Goal: Information Seeking & Learning: Understand process/instructions

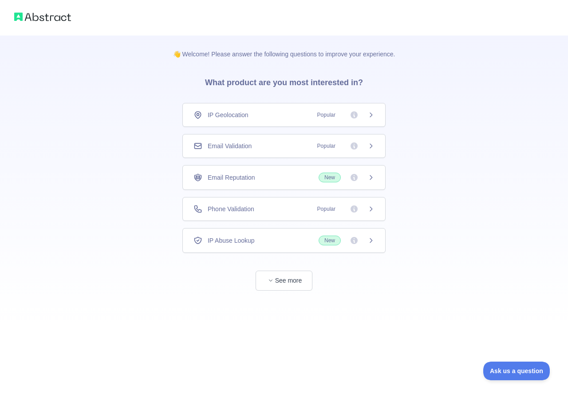
click at [242, 213] on span "Phone Validation" at bounding box center [231, 209] width 47 height 9
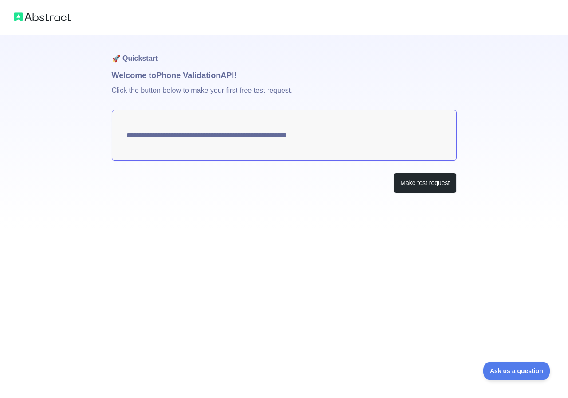
click at [261, 145] on textarea "**********" at bounding box center [284, 135] width 345 height 51
click at [423, 183] on button "Make test request" at bounding box center [425, 183] width 63 height 20
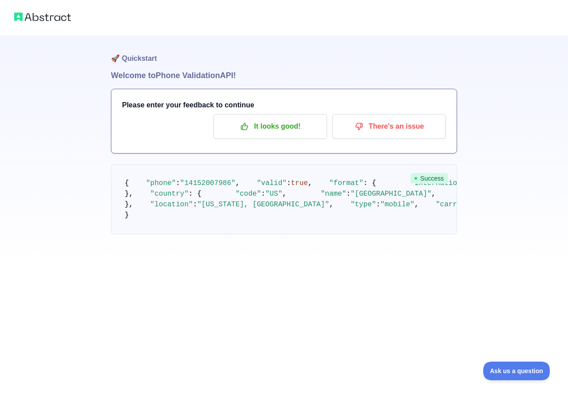
click at [286, 205] on pre "{ "phone" : "[PHONE_NUMBER]" , "valid" : true , "format" : { "international" : …" at bounding box center [284, 199] width 346 height 70
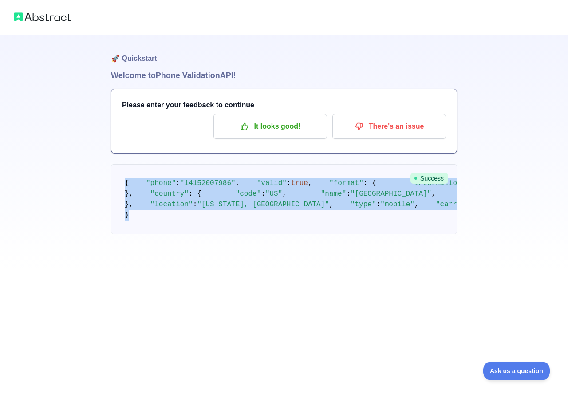
drag, startPoint x: 162, startPoint y: 344, endPoint x: 94, endPoint y: 182, distance: 175.5
click at [94, 182] on div "🚀 Quickstart Welcome to Phone Validation API! Please enter your feedback to con…" at bounding box center [284, 135] width 568 height 270
copy code "{ "phone" : "[PHONE_NUMBER]" , "valid" : true , "format" : { "international" : …"
click at [290, 122] on p "It looks good!" at bounding box center [270, 126] width 100 height 15
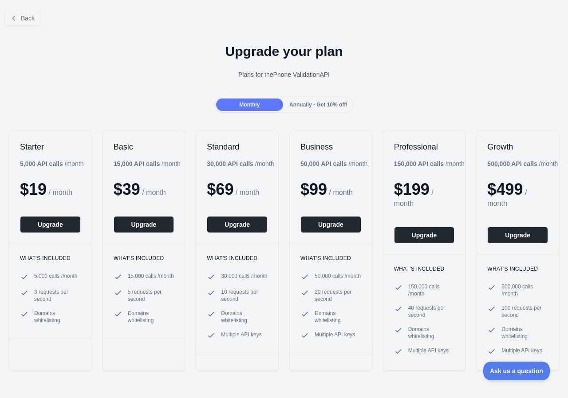
click at [301, 109] on div "Annually - Get 10% off!" at bounding box center [318, 105] width 67 height 12
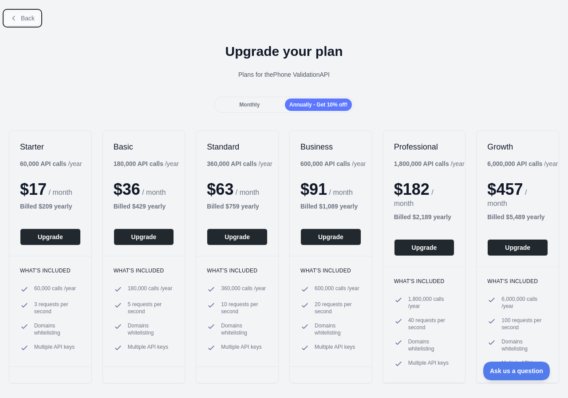
click at [17, 12] on button "Back" at bounding box center [22, 18] width 36 height 15
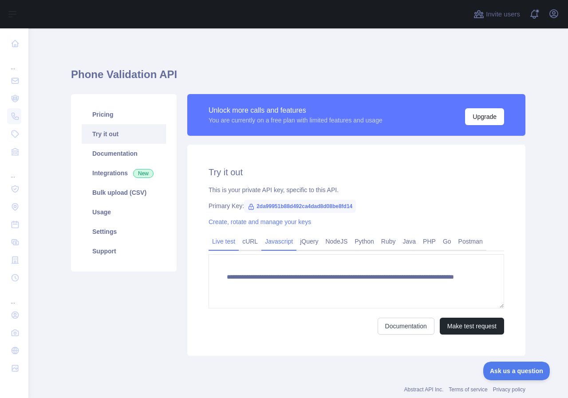
click at [270, 243] on link "Javascript" at bounding box center [278, 241] width 35 height 14
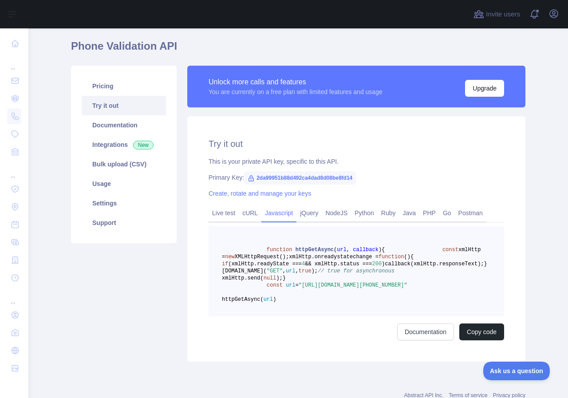
scroll to position [44, 0]
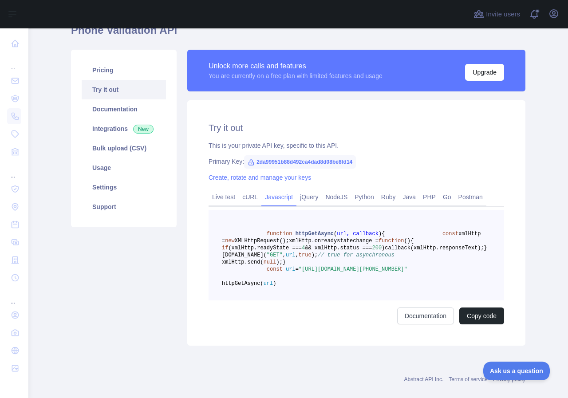
click at [292, 166] on span "2da99951b88d492ca4dad8d08be8fd14" at bounding box center [300, 161] width 112 height 13
click at [291, 165] on span "2da99951b88d492ca4dad8d08be8fd14" at bounding box center [300, 161] width 112 height 13
copy span "2da99951b88d492ca4dad8d08be8fd14"
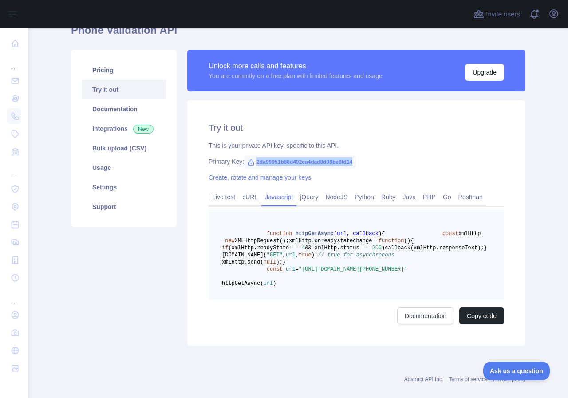
scroll to position [89, 0]
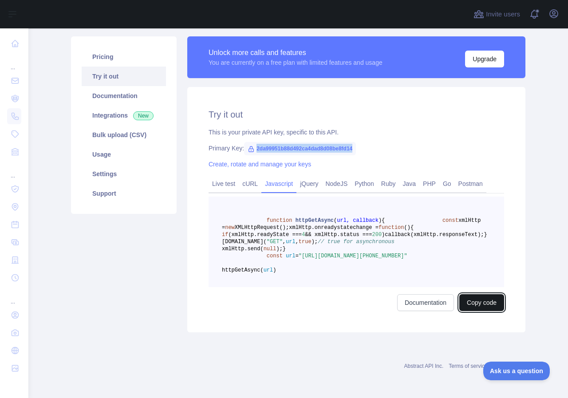
click at [473, 311] on button "Copy code" at bounding box center [481, 302] width 45 height 17
click at [426, 311] on link "Documentation" at bounding box center [435, 302] width 57 height 17
